Goal: Find contact information

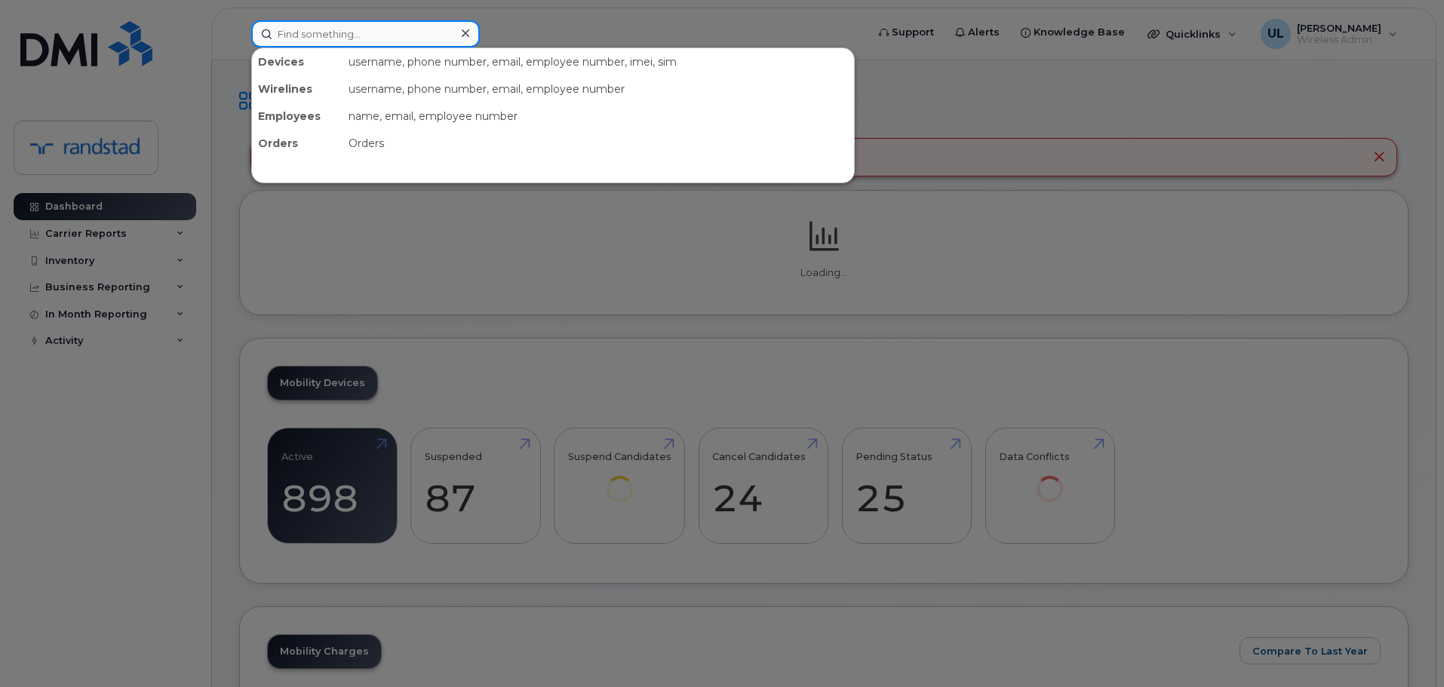
click at [425, 35] on input at bounding box center [365, 33] width 229 height 27
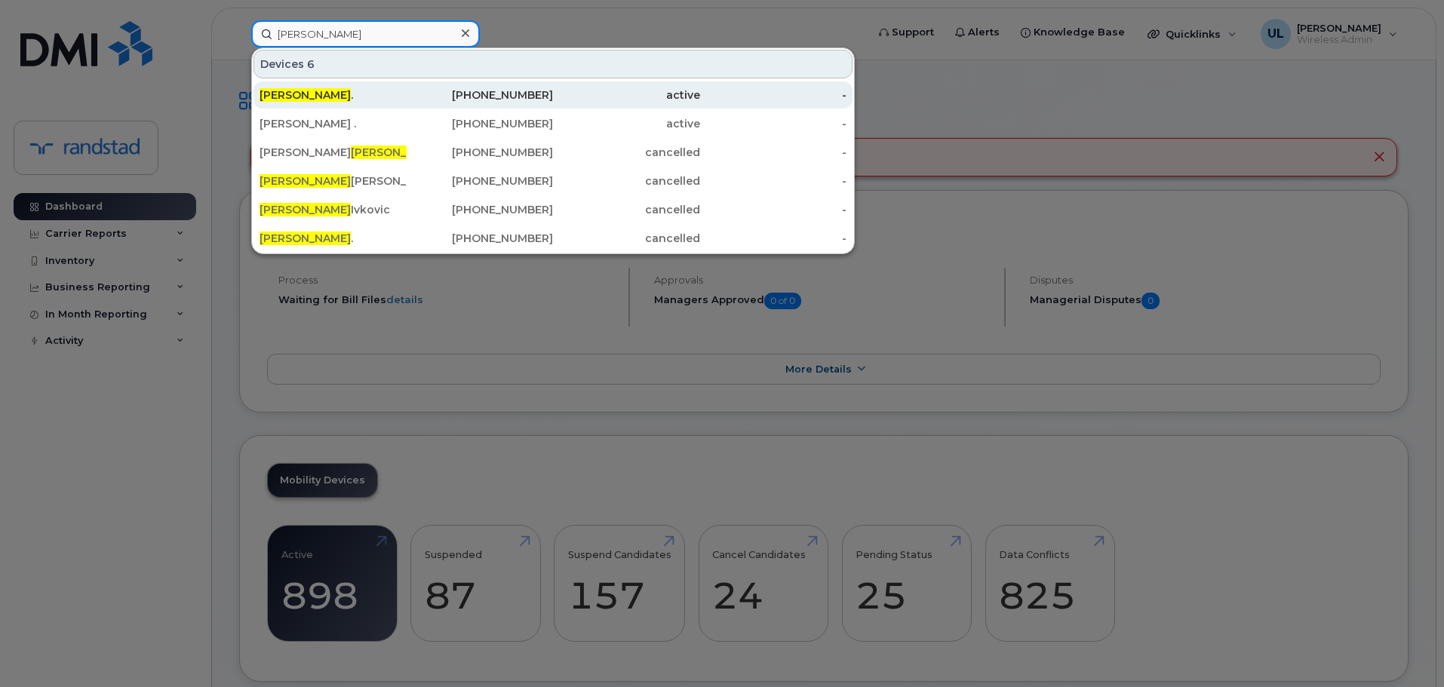
type input "[PERSON_NAME]"
click at [457, 91] on div "[PHONE_NUMBER]" at bounding box center [480, 95] width 147 height 15
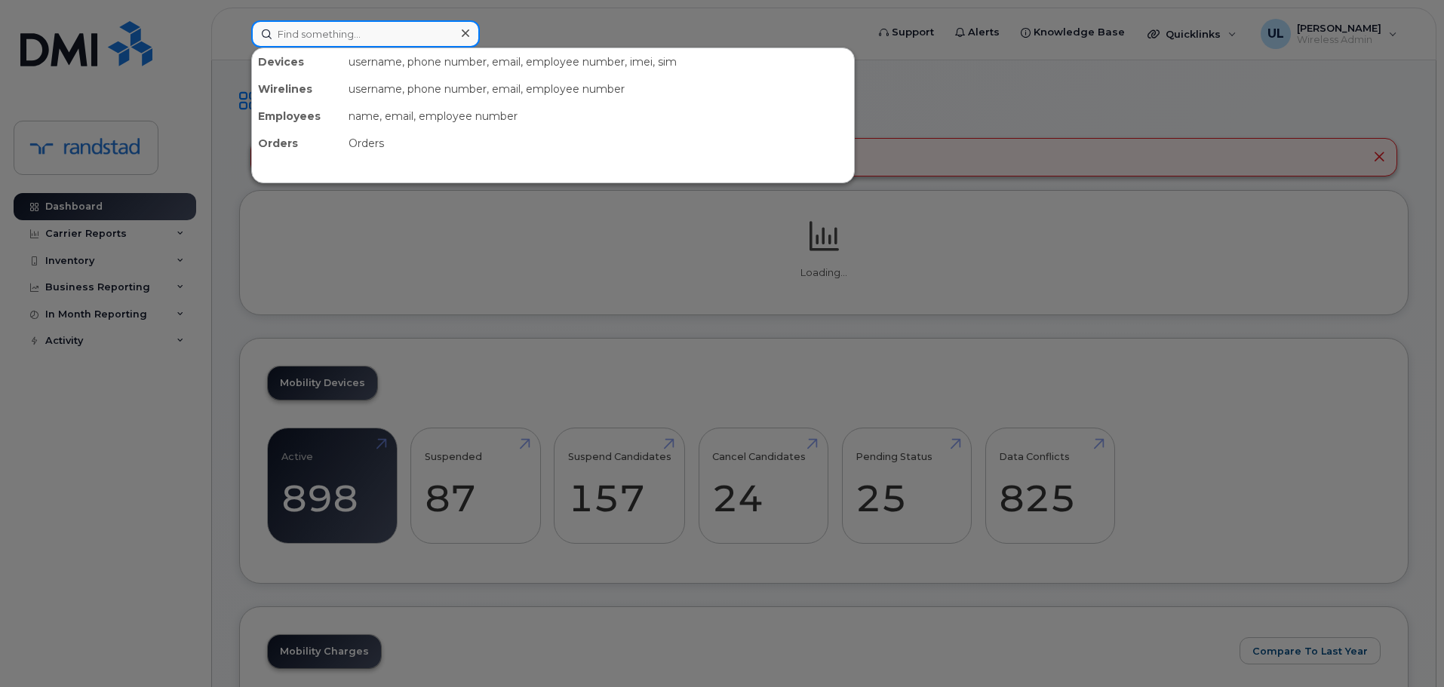
click at [358, 41] on input at bounding box center [365, 33] width 229 height 27
paste input "[PERSON_NAME]"
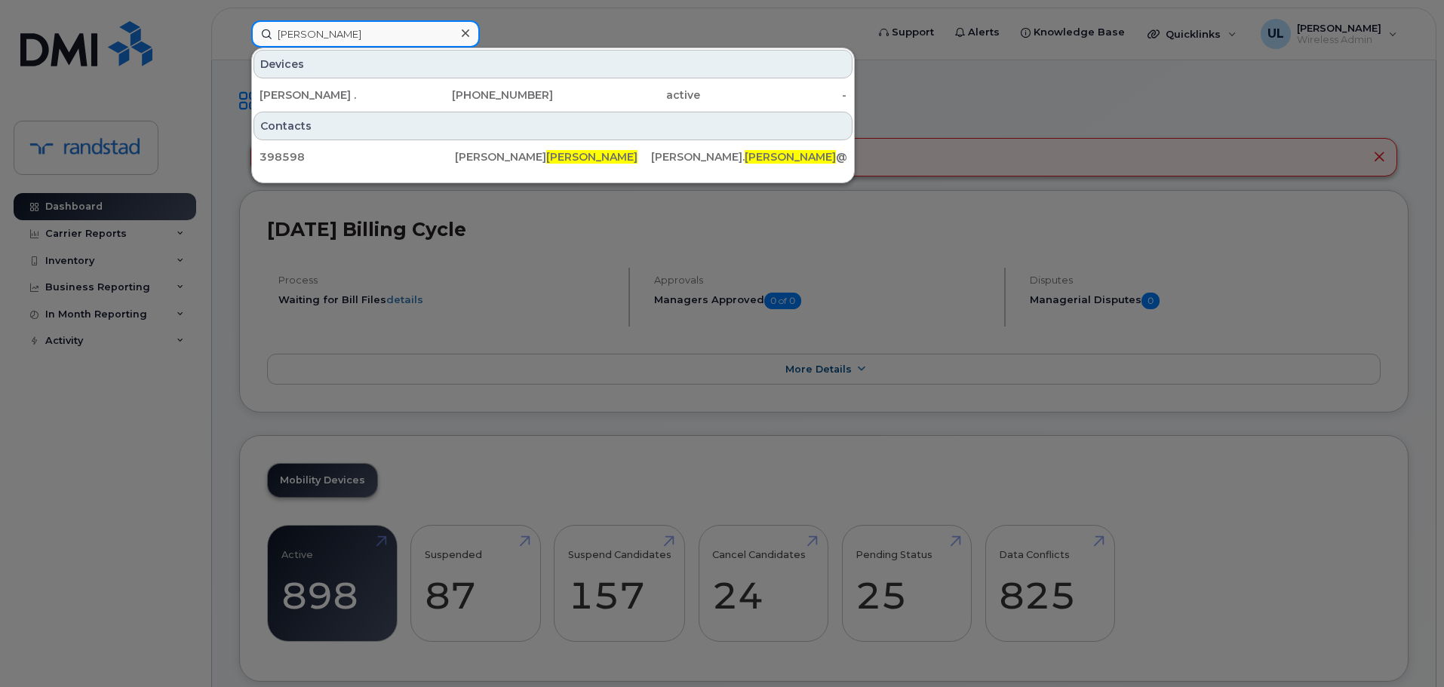
type input "[PERSON_NAME]"
drag, startPoint x: 360, startPoint y: 89, endPoint x: 441, endPoint y: 121, distance: 87.4
click at [360, 89] on div "[PERSON_NAME] ." at bounding box center [333, 95] width 147 height 15
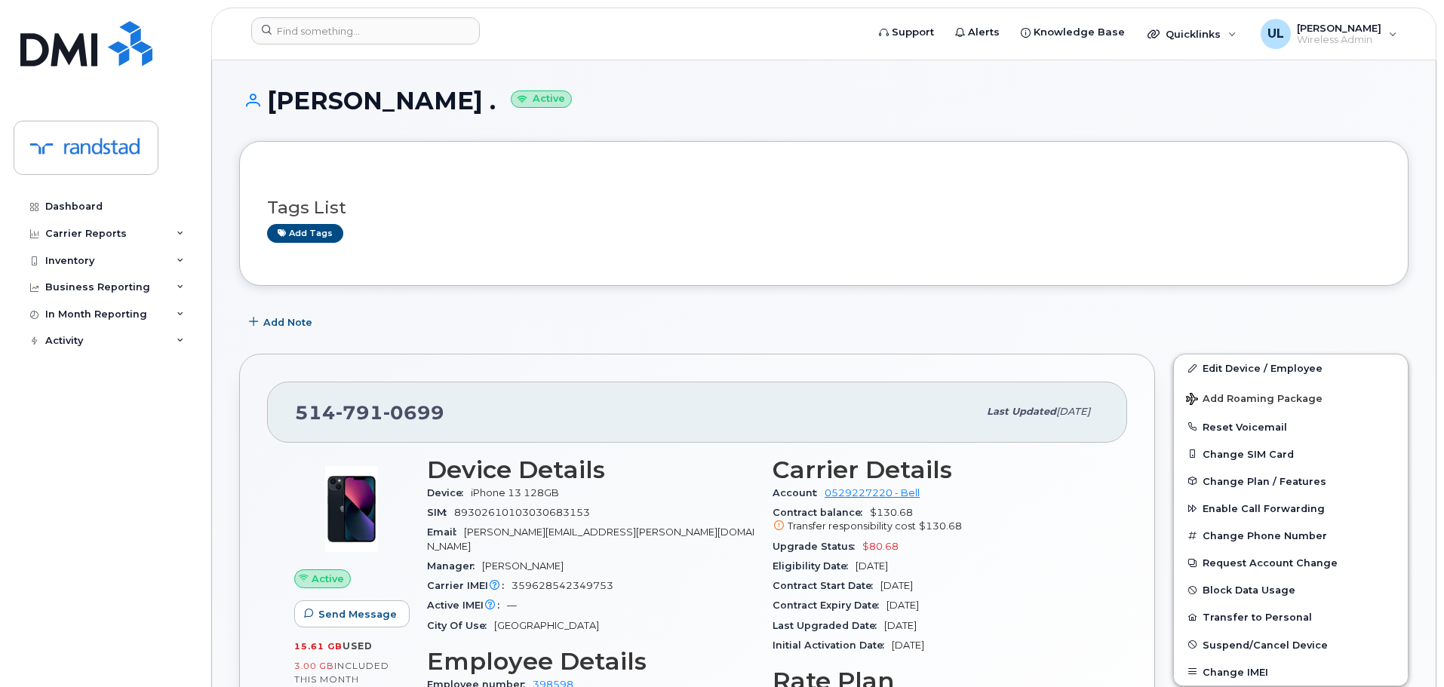
scroll to position [226, 0]
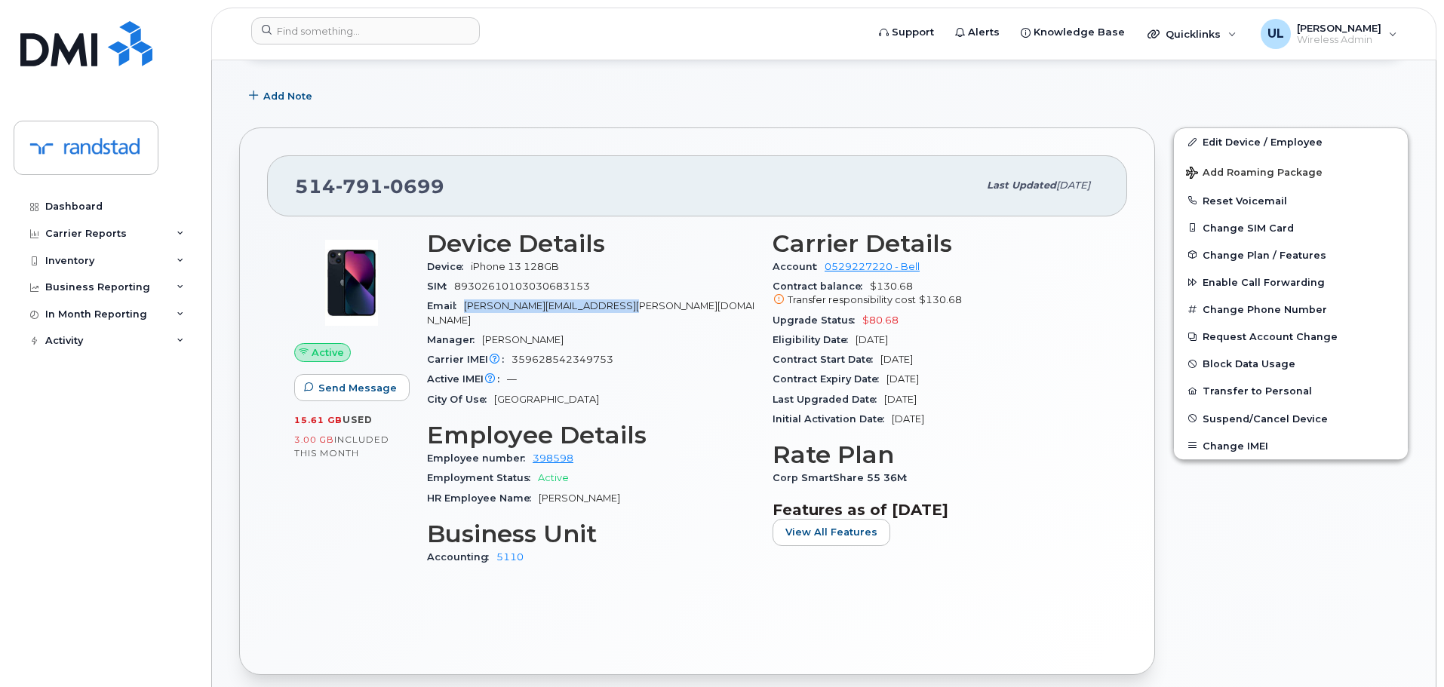
drag, startPoint x: 465, startPoint y: 302, endPoint x: 688, endPoint y: 311, distance: 223.5
click at [688, 311] on div "Email melanie.rouillier@randstad.ca" at bounding box center [590, 314] width 327 height 34
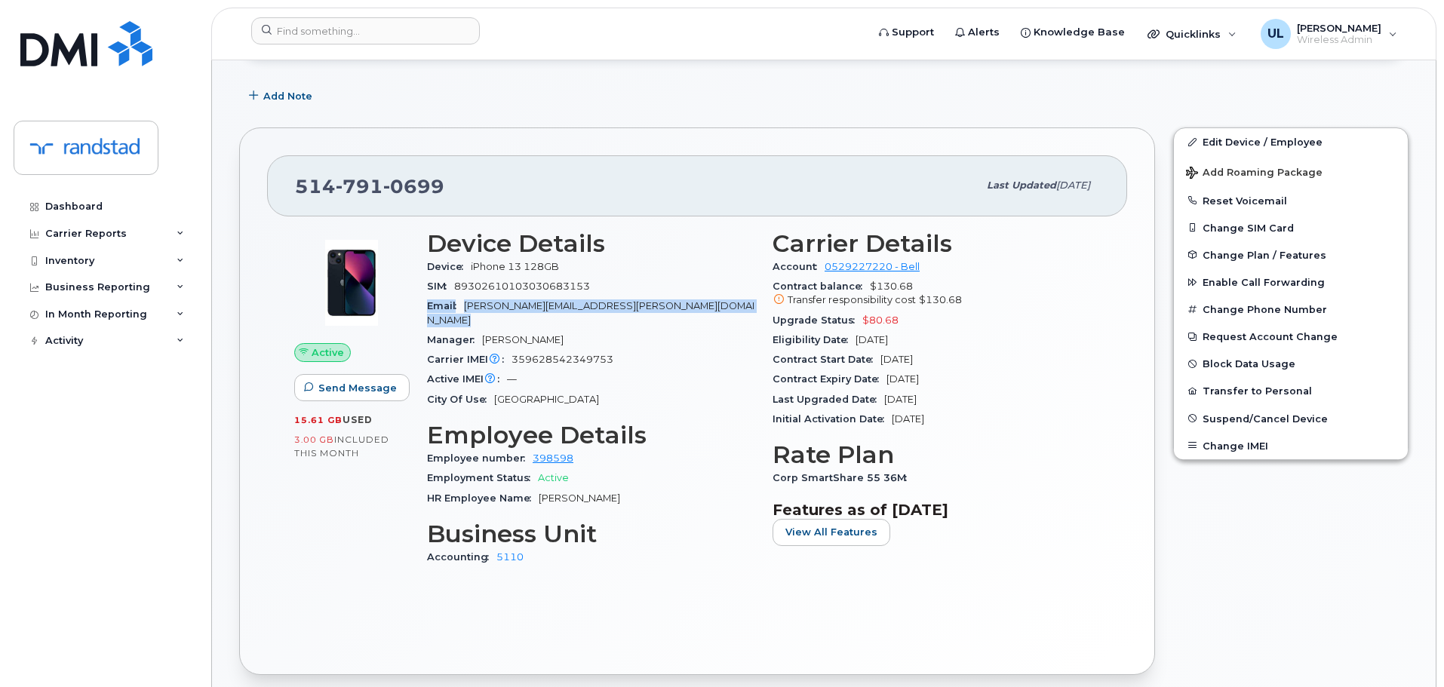
click at [688, 311] on div "Email melanie.rouillier@randstad.ca" at bounding box center [590, 314] width 327 height 34
click at [626, 335] on div "Manager Patrice-Olivier Awa" at bounding box center [590, 340] width 327 height 20
click at [625, 351] on div "Carrier IMEI Carrier IMEI is reported during the last billing cycle or change o…" at bounding box center [590, 360] width 327 height 20
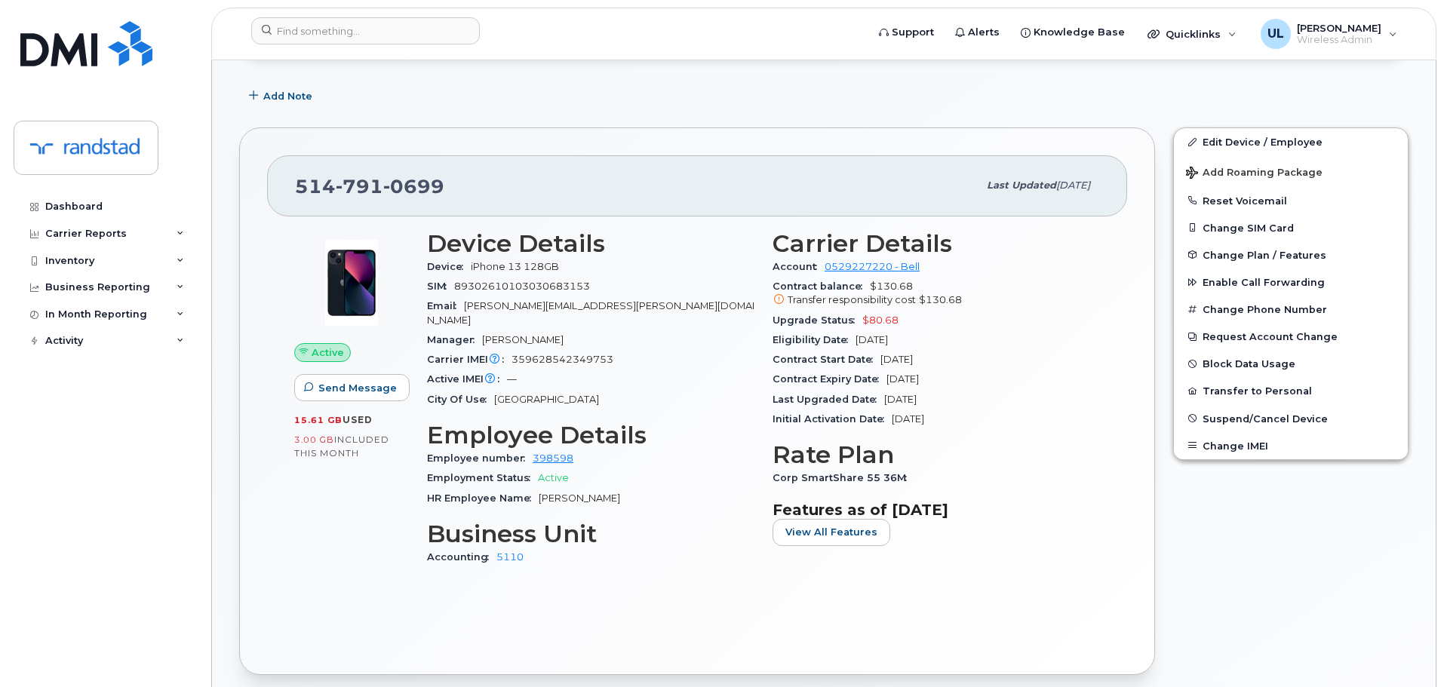
click at [625, 351] on div "Carrier IMEI Carrier IMEI is reported during the last billing cycle or change o…" at bounding box center [590, 360] width 327 height 20
click at [956, 383] on div "Contract Expiry Date Dec 04, 2025" at bounding box center [936, 380] width 327 height 20
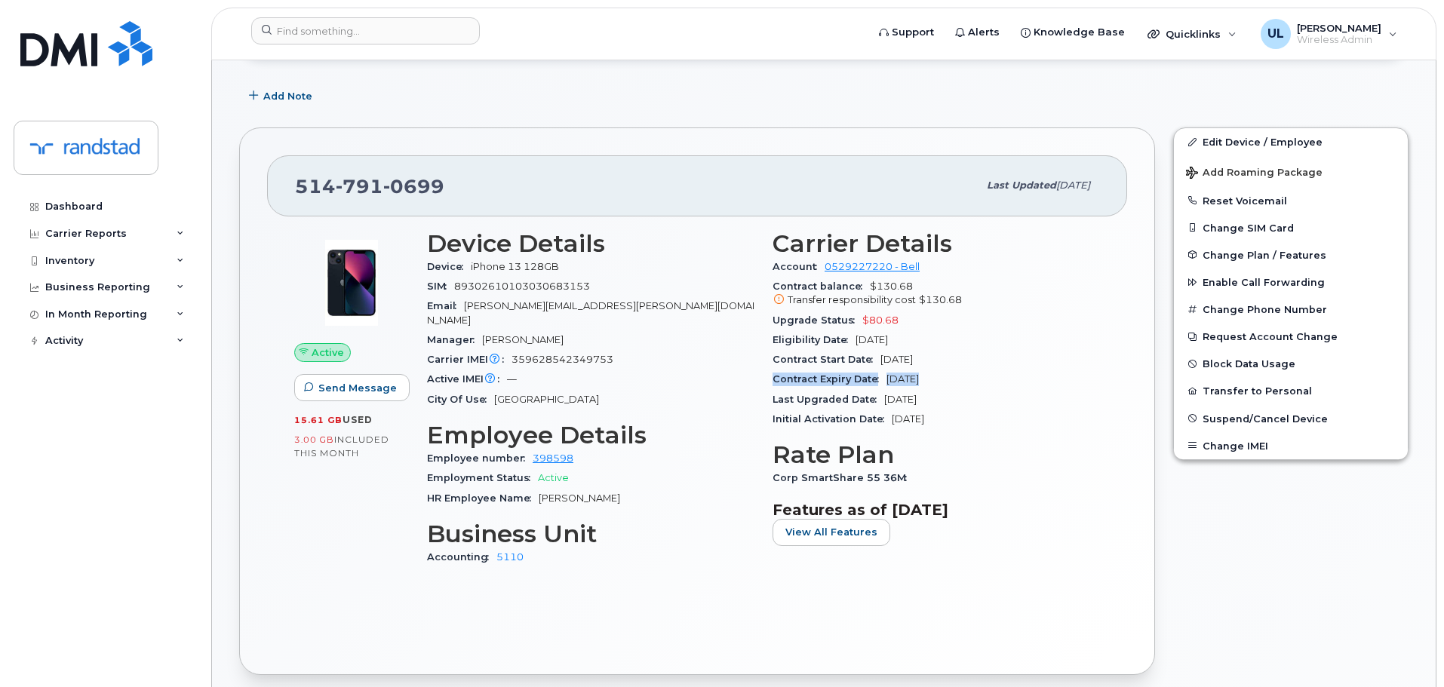
copy div "Contract Expiry Date Dec 04, 2025"
